Goal: Task Accomplishment & Management: Complete application form

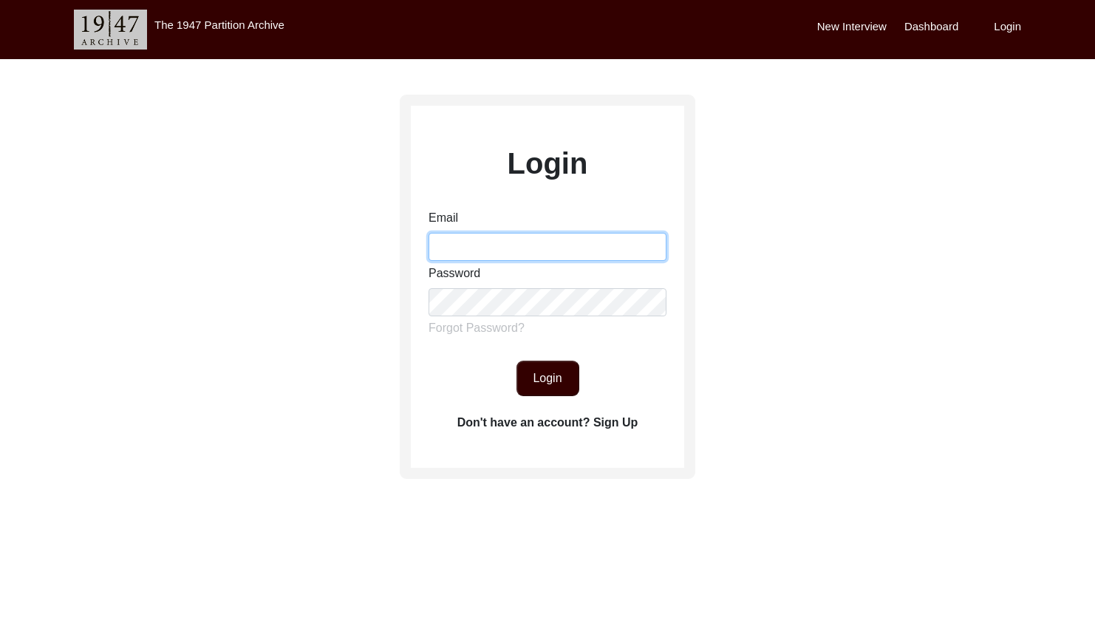
click at [494, 250] on input "Email" at bounding box center [548, 247] width 238 height 28
type input "[EMAIL_ADDRESS][DOMAIN_NAME]"
click at [576, 374] on button "Login" at bounding box center [547, 378] width 63 height 35
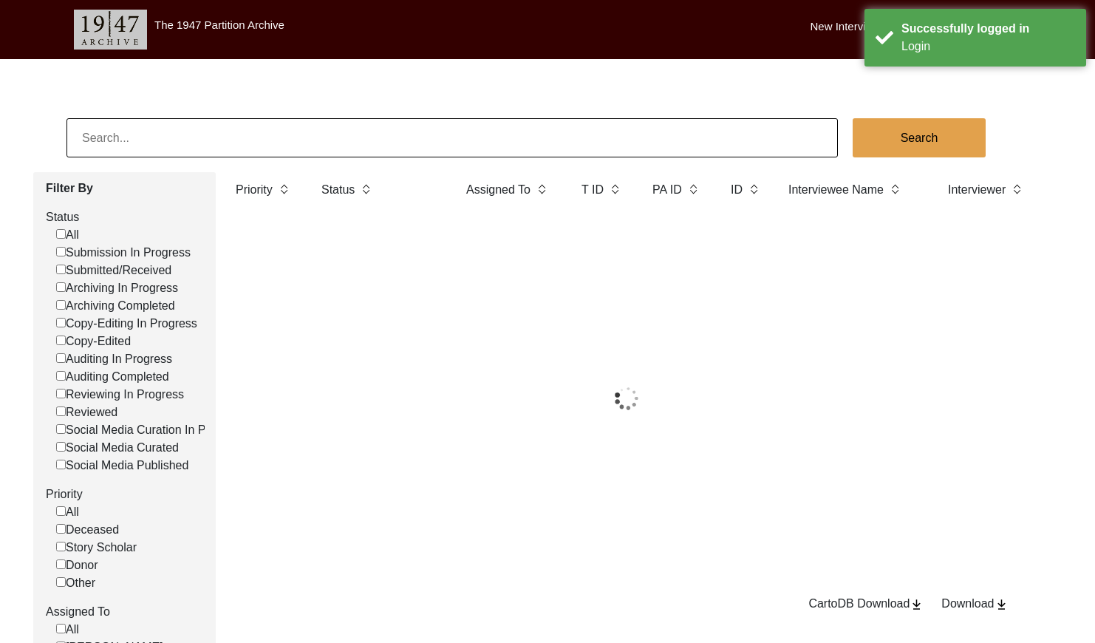
click at [179, 134] on input at bounding box center [452, 137] width 771 height 39
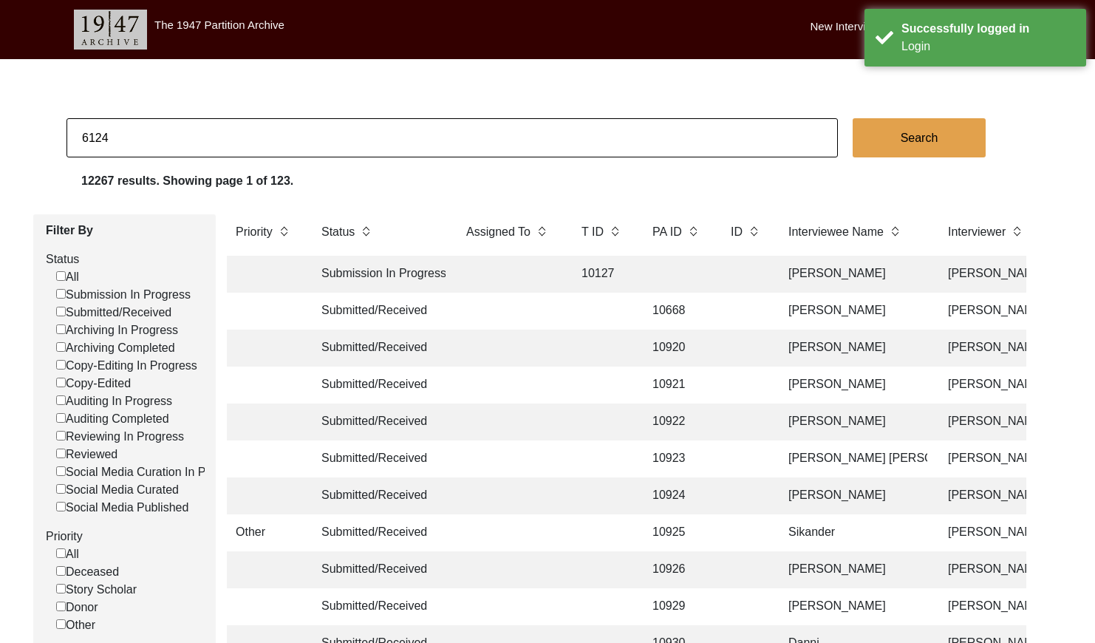
type input "6124"
checkbox input "false"
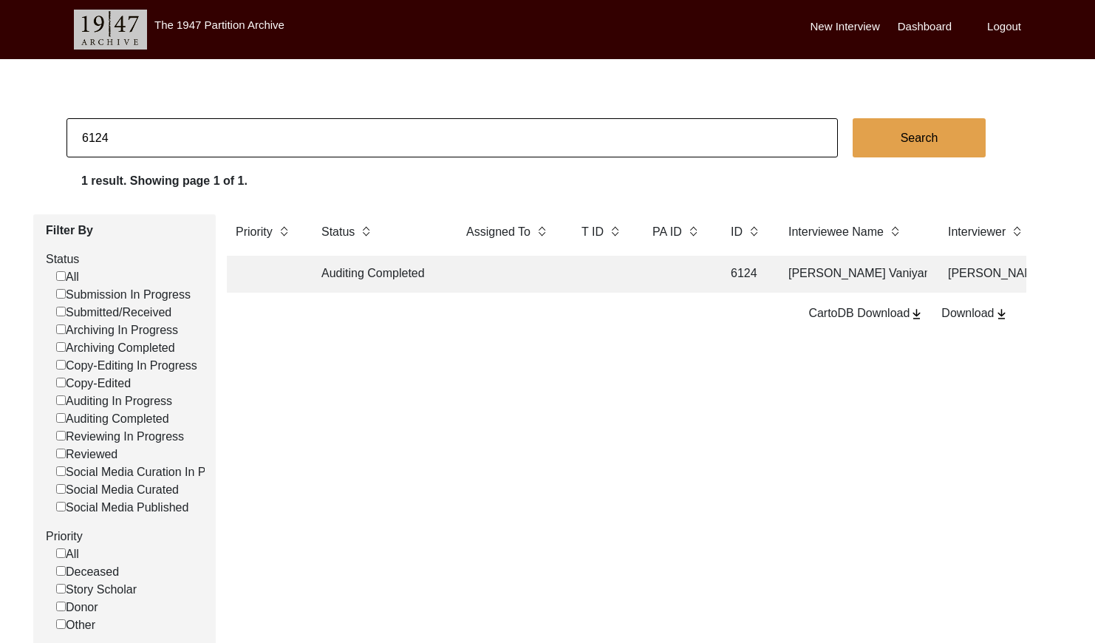
click at [618, 265] on td at bounding box center [602, 274] width 59 height 37
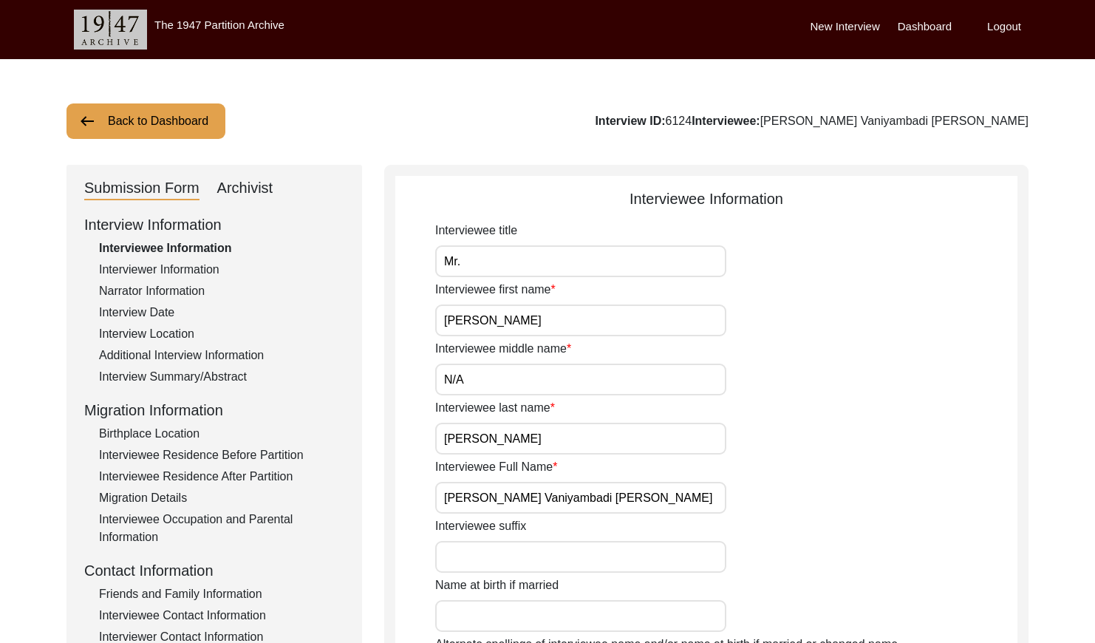
drag, startPoint x: 272, startPoint y: 184, endPoint x: 295, endPoint y: 194, distance: 25.1
click at [272, 183] on div "Archivist" at bounding box center [245, 189] width 56 height 24
select select "Auditing Completed"
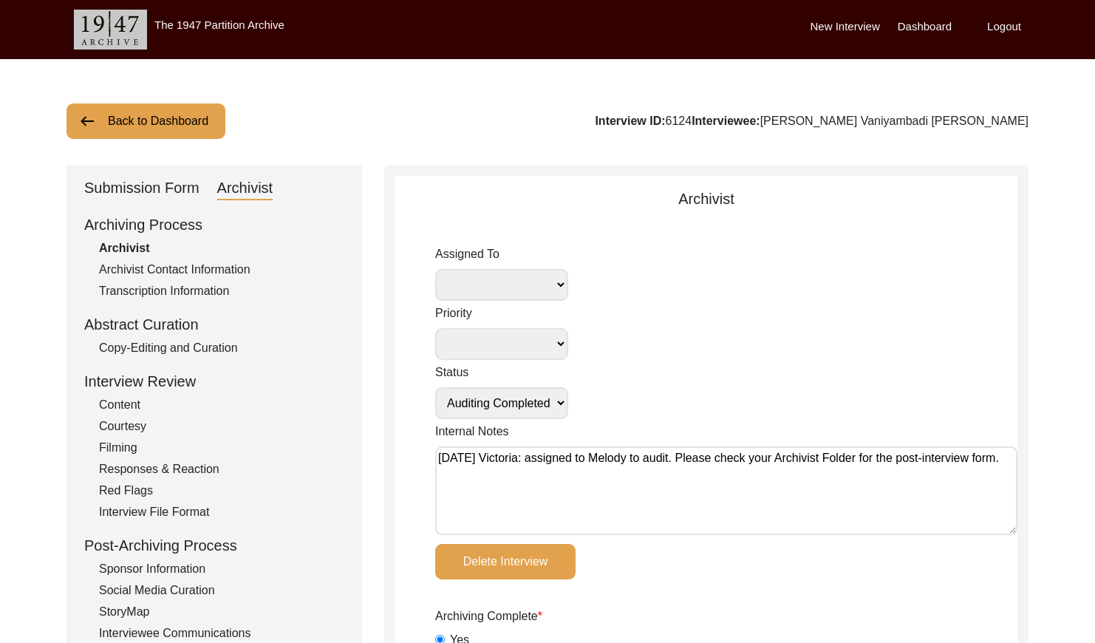
click at [523, 291] on select "[PERSON_NAME] [PERSON_NAME] archivist [PERSON_NAME] [PERSON_NAME] [PERSON_NAME]" at bounding box center [501, 285] width 133 height 32
select select "556"
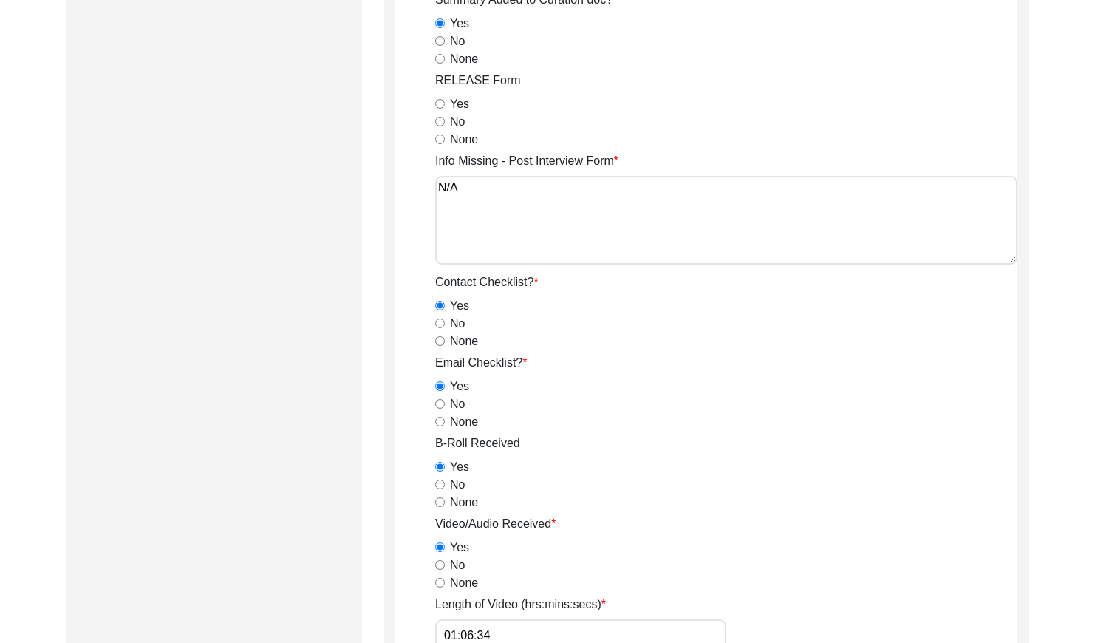
scroll to position [2577, 0]
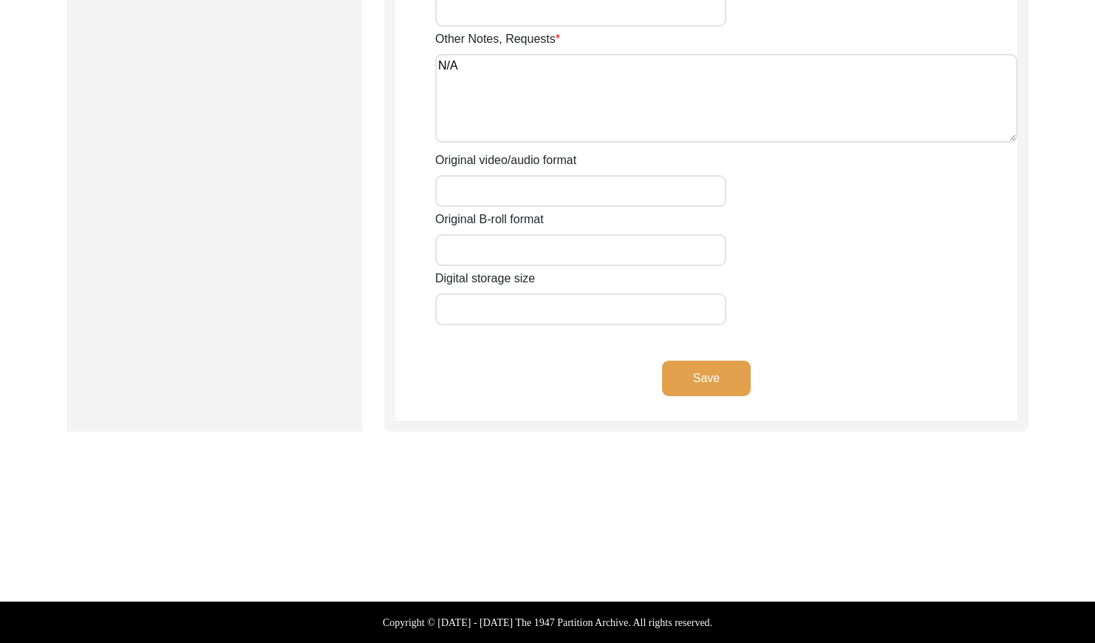
click at [720, 374] on button "Save" at bounding box center [706, 378] width 89 height 35
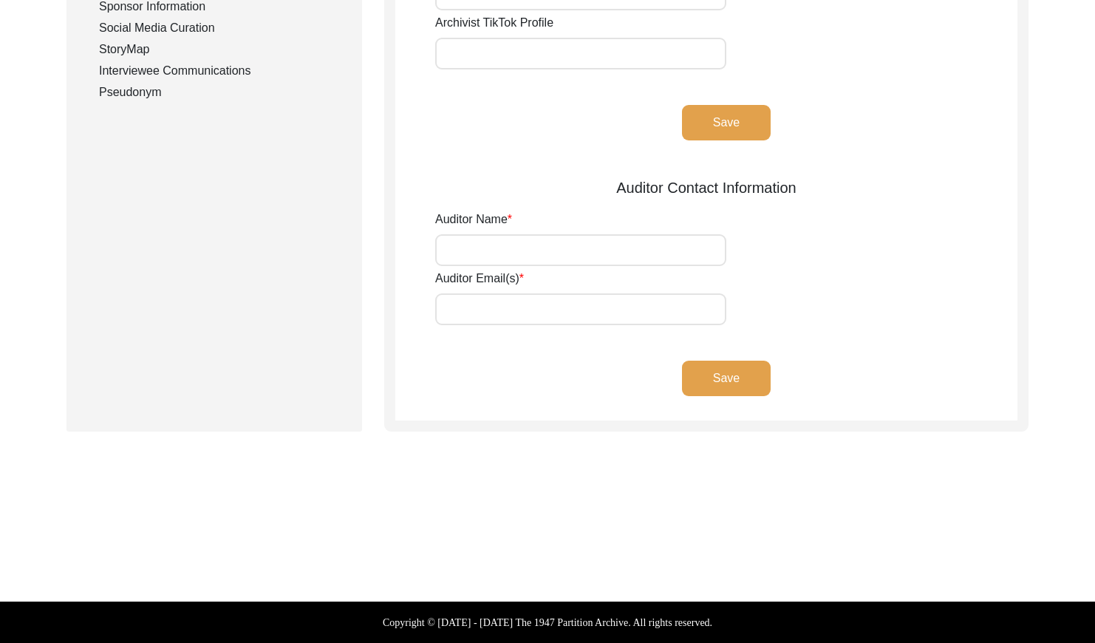
type input "Eden Hood"
type input "[EMAIL_ADDRESS][PERSON_NAME][DOMAIN_NAME]"
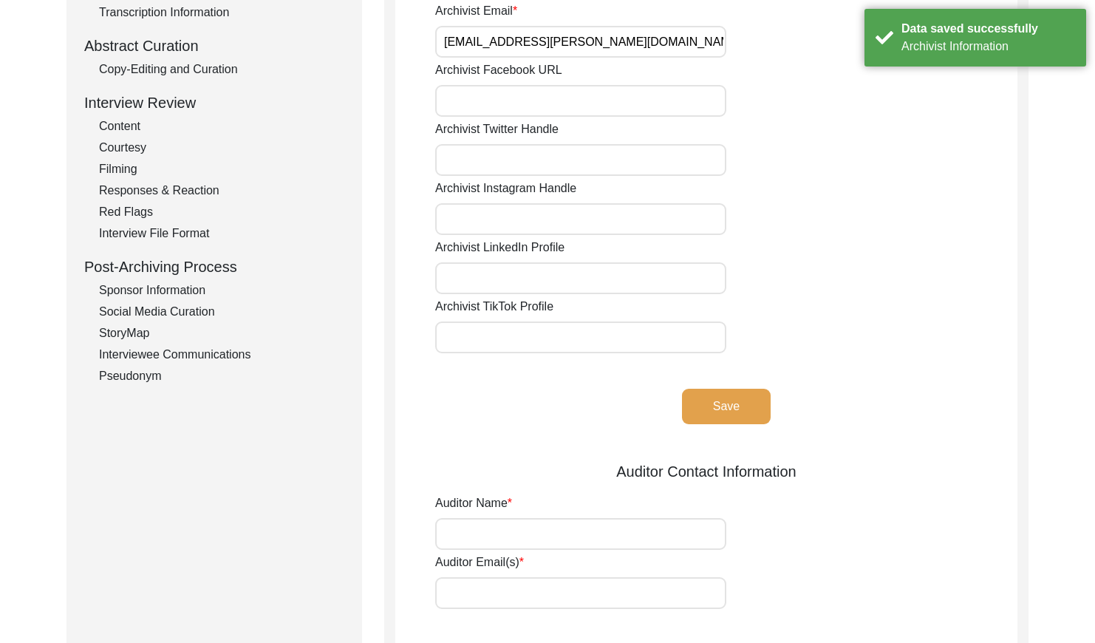
scroll to position [0, 0]
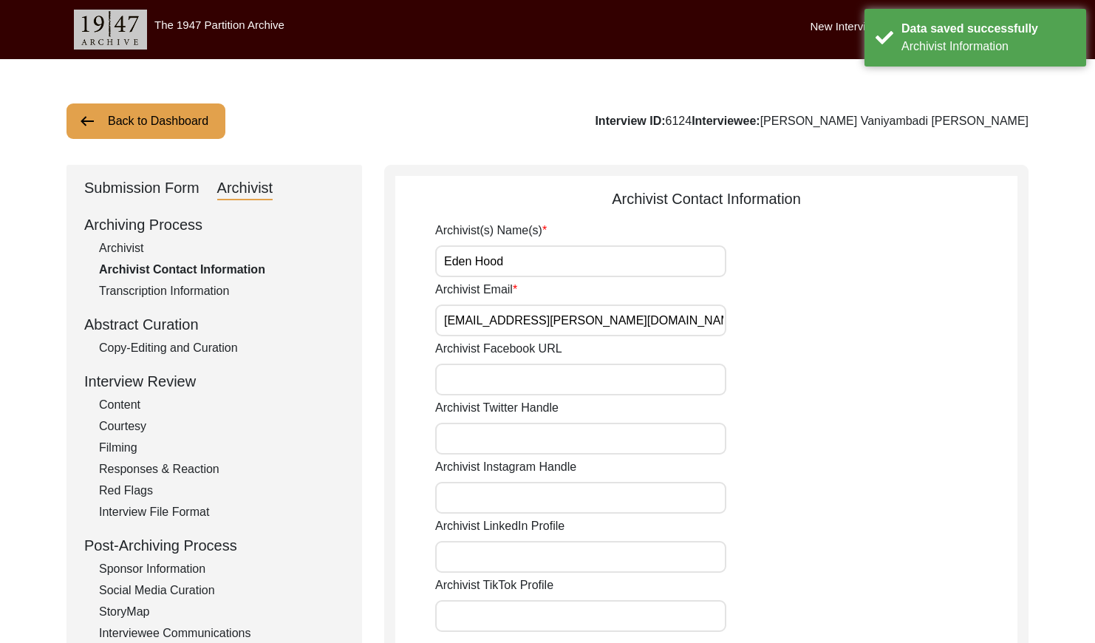
click at [145, 120] on button "Back to Dashboard" at bounding box center [146, 120] width 159 height 35
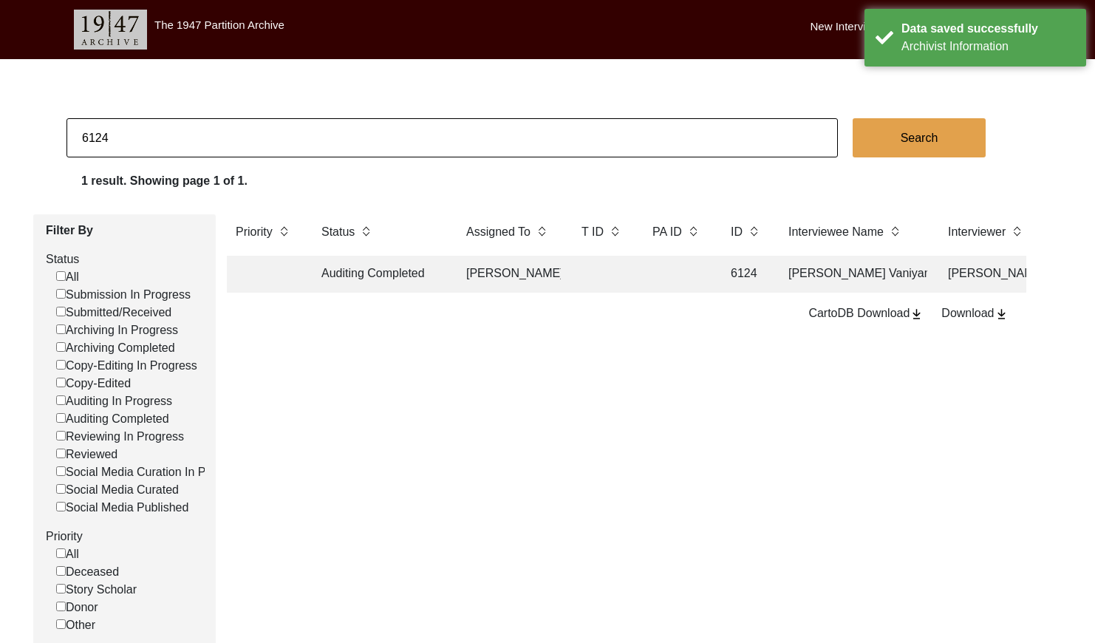
click at [166, 146] on input "6124" at bounding box center [452, 137] width 771 height 39
checkbox input "false"
